Goal: Task Accomplishment & Management: Manage account settings

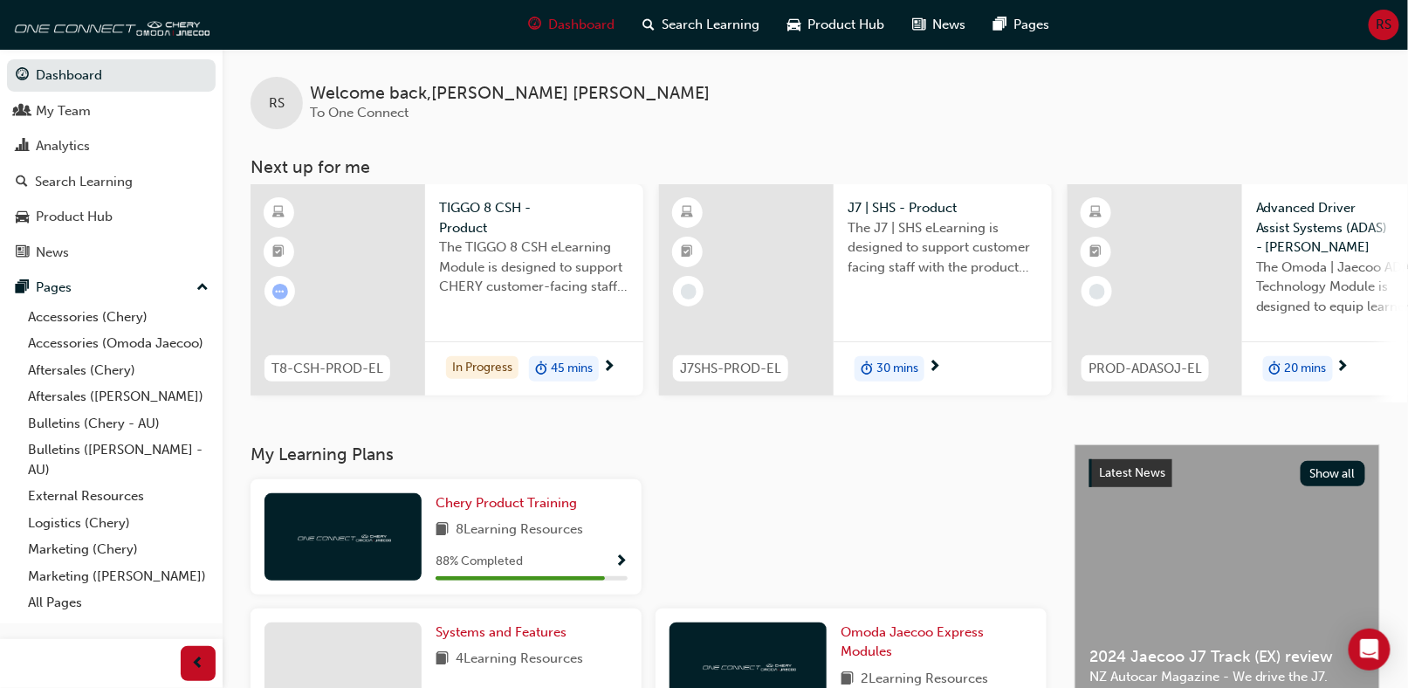
click at [1380, 21] on span "RS" at bounding box center [1384, 25] width 16 height 20
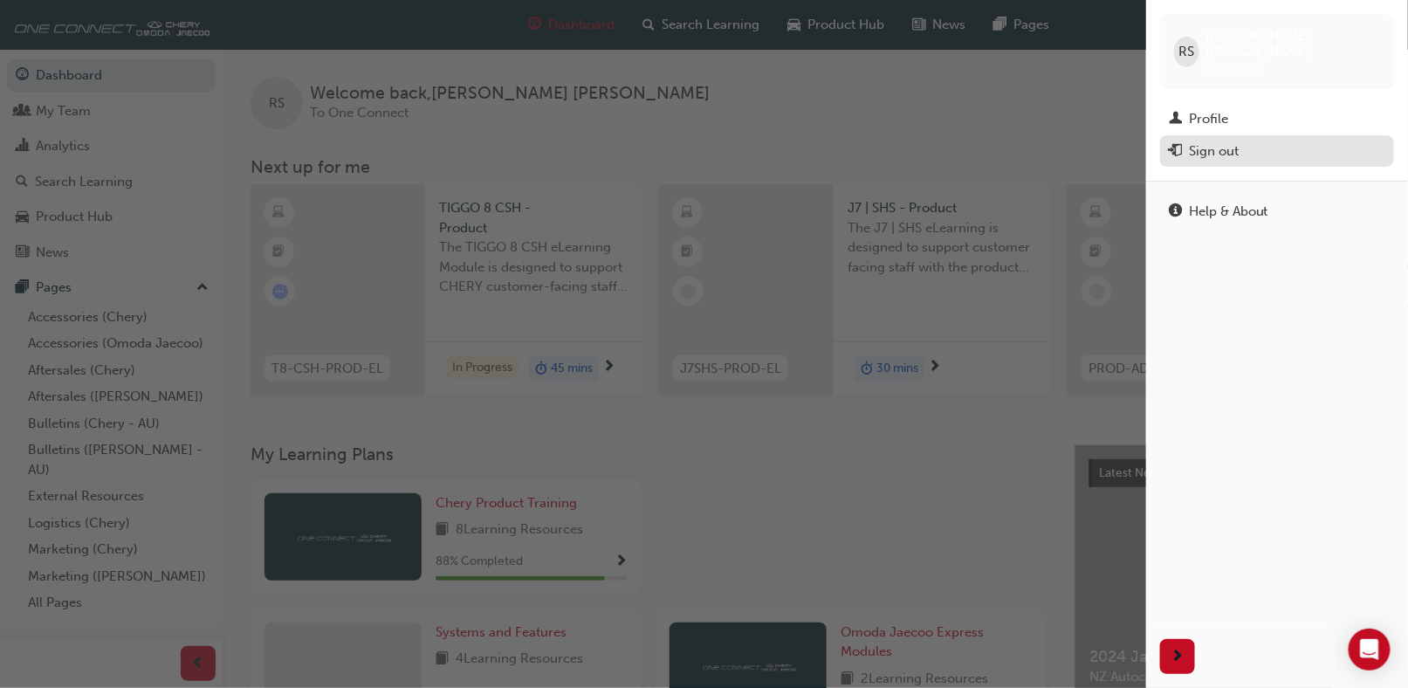
click at [1205, 141] on div "Sign out" at bounding box center [1214, 151] width 50 height 20
